Goal: Task Accomplishment & Management: Manage account settings

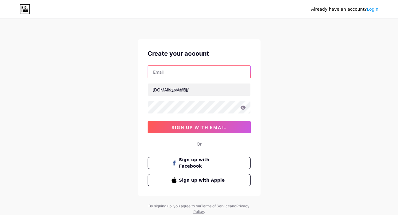
click at [196, 76] on input "text" at bounding box center [199, 72] width 102 height 12
type input "[EMAIL_ADDRESS][DOMAIN_NAME]"
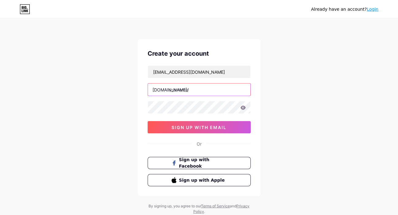
click at [197, 92] on input "text" at bounding box center [199, 90] width 102 height 12
click at [376, 10] on link "Login" at bounding box center [372, 9] width 12 height 5
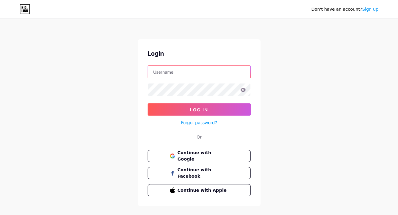
click at [186, 70] on input "text" at bounding box center [199, 72] width 102 height 12
type input "[EMAIL_ADDRESS][DOMAIN_NAME]"
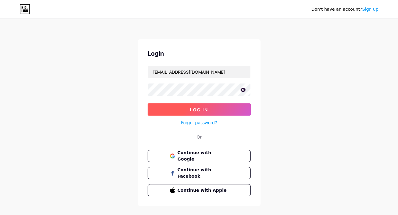
click at [248, 110] on button "Log In" at bounding box center [198, 110] width 103 height 12
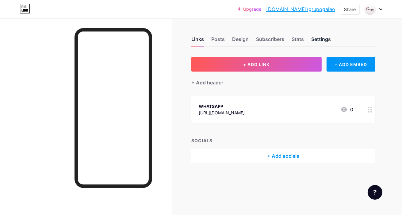
click at [323, 41] on div "Settings" at bounding box center [321, 41] width 20 height 11
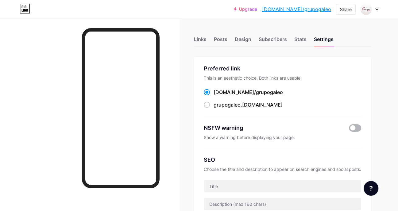
click at [357, 126] on span at bounding box center [355, 127] width 12 height 7
click at [349, 130] on input "checkbox" at bounding box center [349, 130] width 0 height 0
click at [360, 126] on span at bounding box center [355, 127] width 12 height 7
click at [349, 130] on input "checkbox" at bounding box center [349, 130] width 0 height 0
click at [289, 38] on div "Links Posts Design Subscribers Stats Settings" at bounding box center [282, 36] width 177 height 21
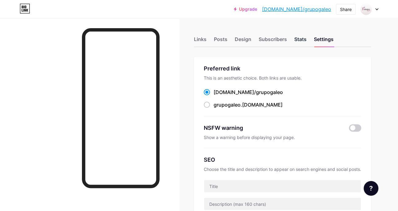
click at [299, 39] on div "Stats" at bounding box center [300, 41] width 12 height 11
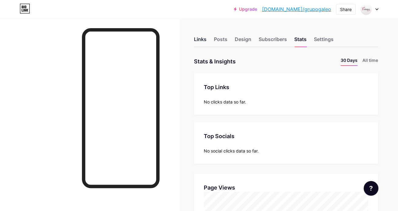
click at [196, 41] on div "Links" at bounding box center [200, 41] width 13 height 11
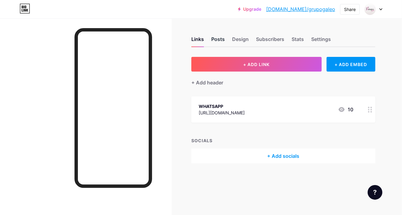
click at [217, 39] on div "Posts" at bounding box center [217, 41] width 13 height 11
click at [242, 37] on div "Design" at bounding box center [240, 41] width 17 height 11
click at [272, 39] on div "Subscribers" at bounding box center [270, 41] width 28 height 11
click at [302, 37] on div "Stats" at bounding box center [297, 41] width 12 height 11
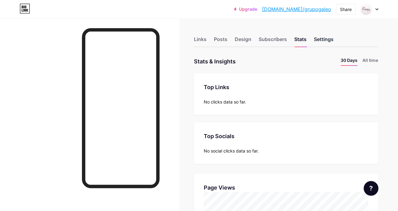
scroll to position [211, 397]
click at [274, 40] on div "Subscribers" at bounding box center [272, 41] width 28 height 11
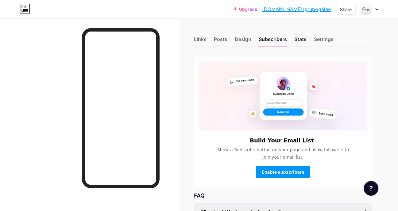
click at [303, 38] on div "Stats" at bounding box center [300, 41] width 12 height 11
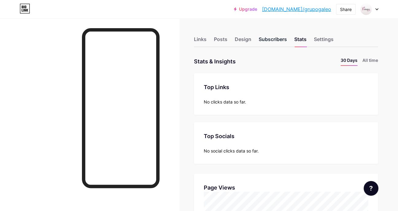
scroll to position [211, 397]
click at [275, 37] on div "Subscribers" at bounding box center [272, 41] width 28 height 11
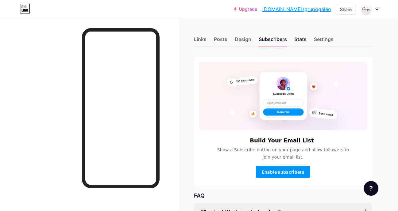
click at [302, 40] on div "Stats" at bounding box center [300, 41] width 12 height 11
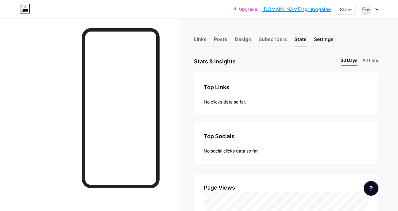
scroll to position [211, 397]
click at [247, 40] on div "Design" at bounding box center [242, 41] width 17 height 11
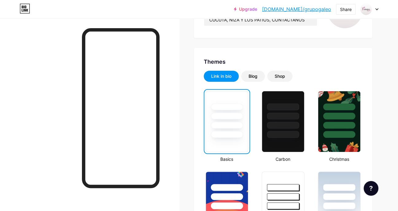
scroll to position [276, 0]
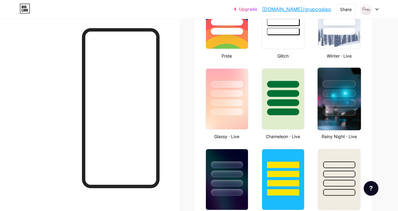
click at [341, 97] on div at bounding box center [338, 92] width 43 height 48
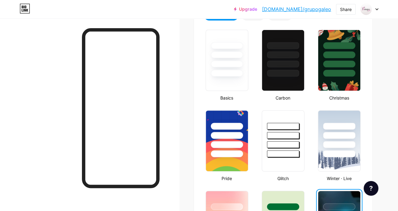
scroll to position [0, 0]
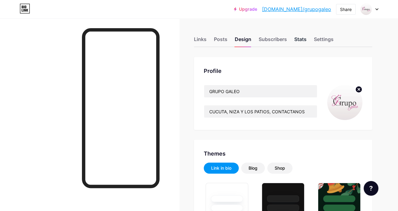
click at [299, 38] on div "Stats" at bounding box center [300, 41] width 12 height 11
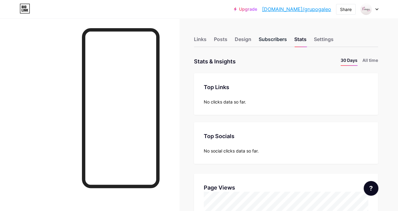
scroll to position [211, 397]
click at [243, 39] on div "Design" at bounding box center [242, 41] width 17 height 11
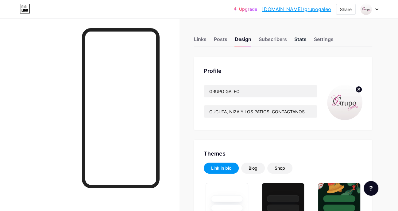
click at [302, 37] on div "Stats" at bounding box center [300, 41] width 12 height 11
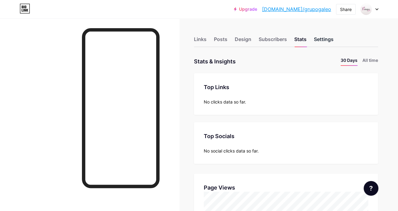
click at [324, 38] on div "Settings" at bounding box center [324, 41] width 20 height 11
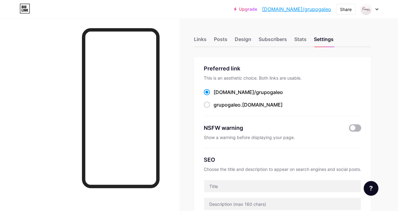
click at [356, 128] on span at bounding box center [355, 127] width 12 height 7
click at [349, 130] on input "checkbox" at bounding box center [349, 130] width 0 height 0
